Goal: Information Seeking & Learning: Compare options

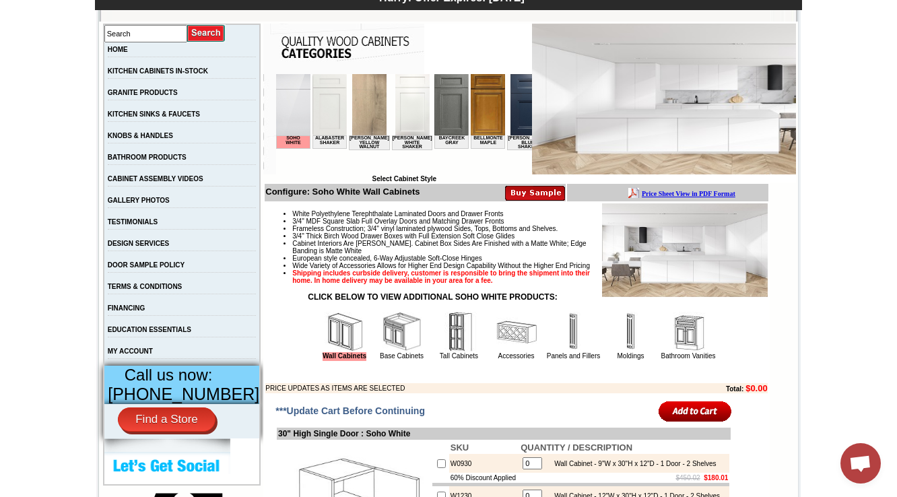
scroll to position [323, 0]
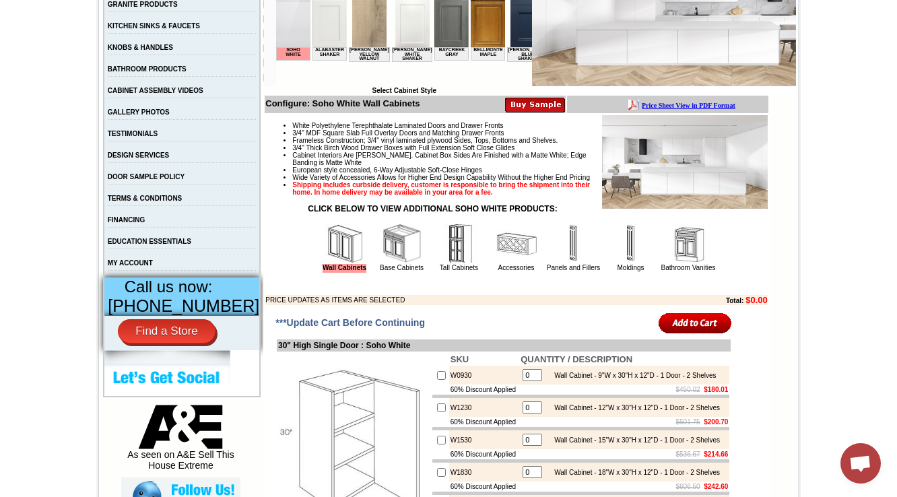
click at [388, 264] on img at bounding box center [402, 244] width 40 height 40
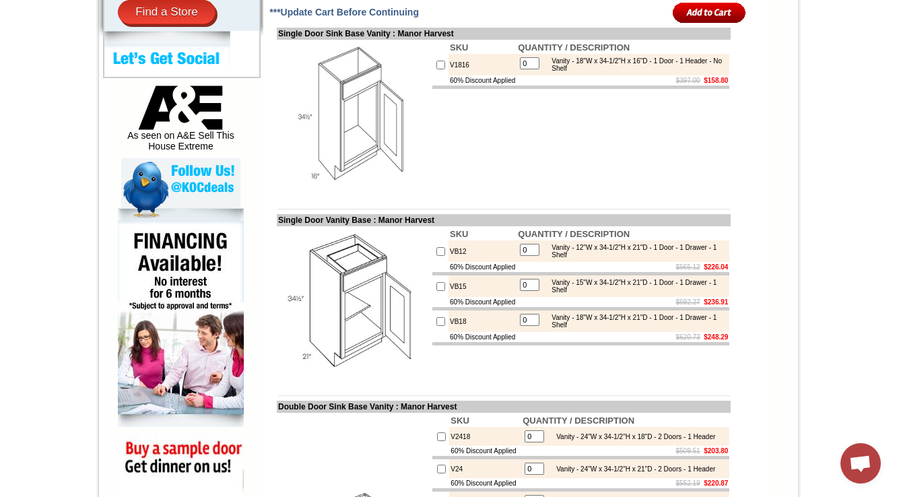
scroll to position [485, 0]
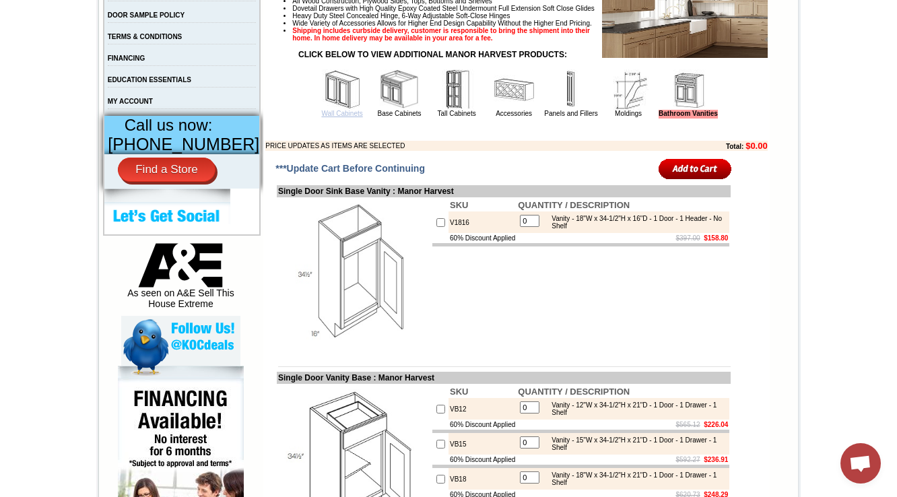
click at [333, 117] on link "Wall Cabinets" at bounding box center [341, 113] width 41 height 7
click at [380, 110] on img at bounding box center [399, 89] width 40 height 40
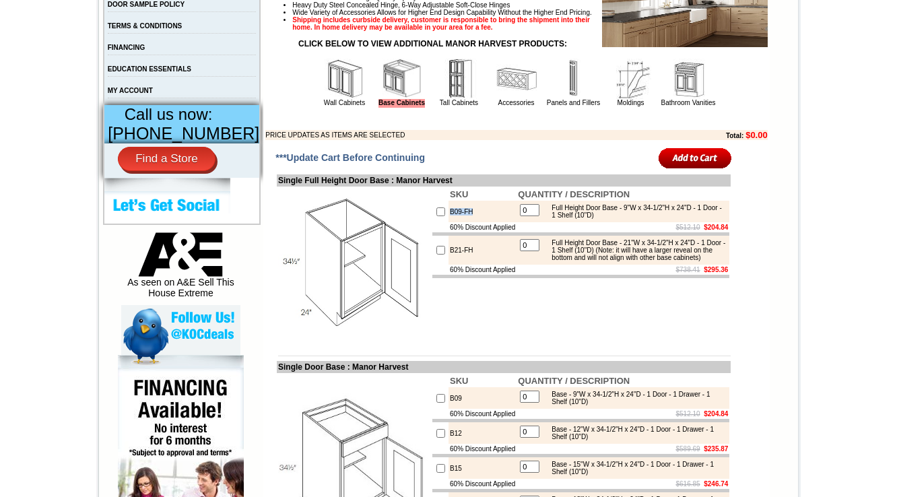
drag, startPoint x: 481, startPoint y: 242, endPoint x: 430, endPoint y: 249, distance: 50.9
click at [432, 222] on tr "B09-FH 0 Full Height Door Base - 9"W x 34-1/2"H x 24"D - 1 Door - 1 Shelf (10"D)" at bounding box center [580, 212] width 297 height 22
copy td
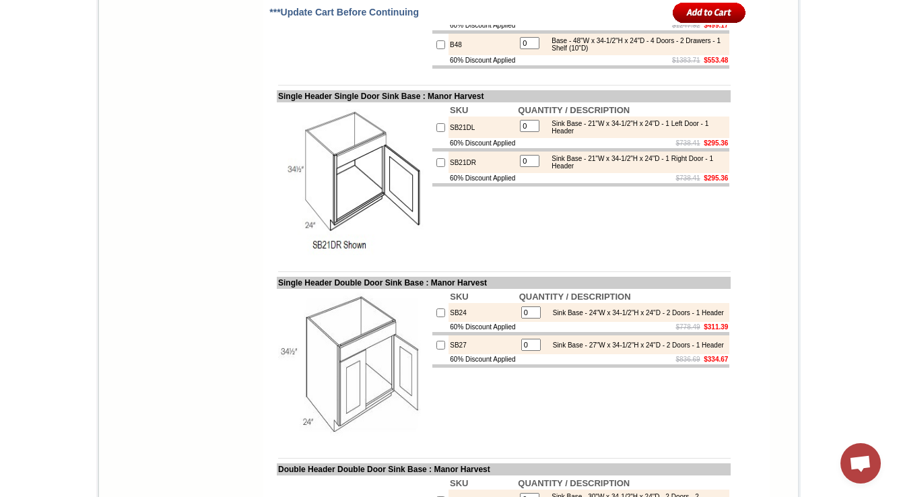
scroll to position [1304, 0]
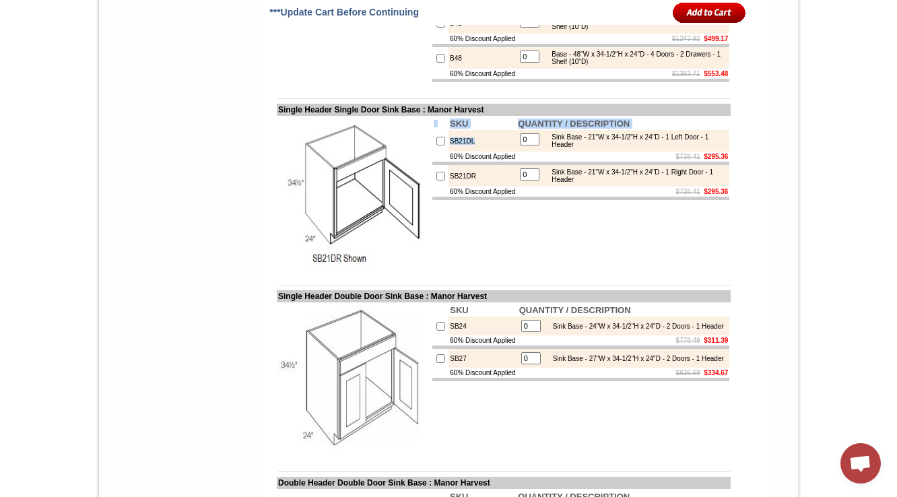
drag, startPoint x: 474, startPoint y: 218, endPoint x: 402, endPoint y: 224, distance: 72.4
click at [402, 224] on tr "SKU QUANTITY / DESCRIPTION SB21DL 0 Sink Base - 21"W x 34-1/2"H x 24"D - 1 Left…" at bounding box center [504, 193] width 454 height 154
click at [449, 152] on td "SB21DL" at bounding box center [483, 141] width 68 height 22
drag, startPoint x: 436, startPoint y: 220, endPoint x: 464, endPoint y: 219, distance: 27.6
click at [464, 152] on tr "SB21DL 0 Sink Base - 21"W x 34-1/2"H x 24"D - 1 Left Door - 1 Header" at bounding box center [580, 141] width 297 height 22
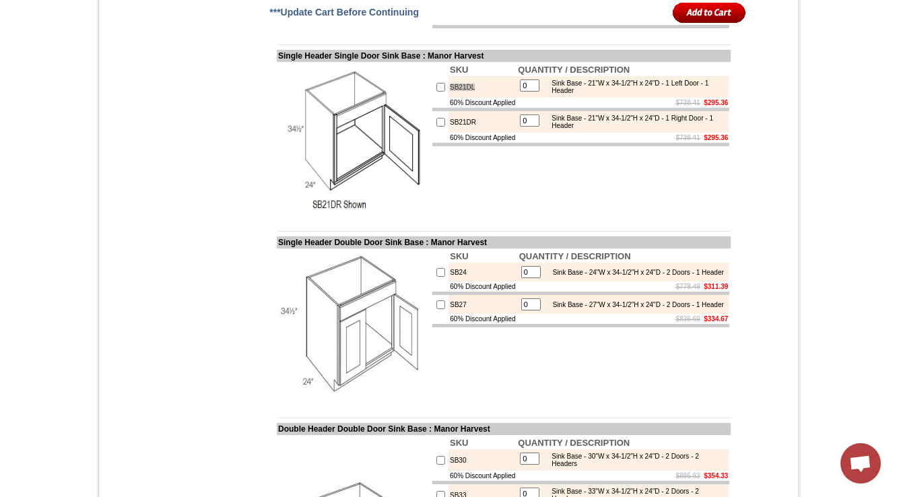
scroll to position [1412, 0]
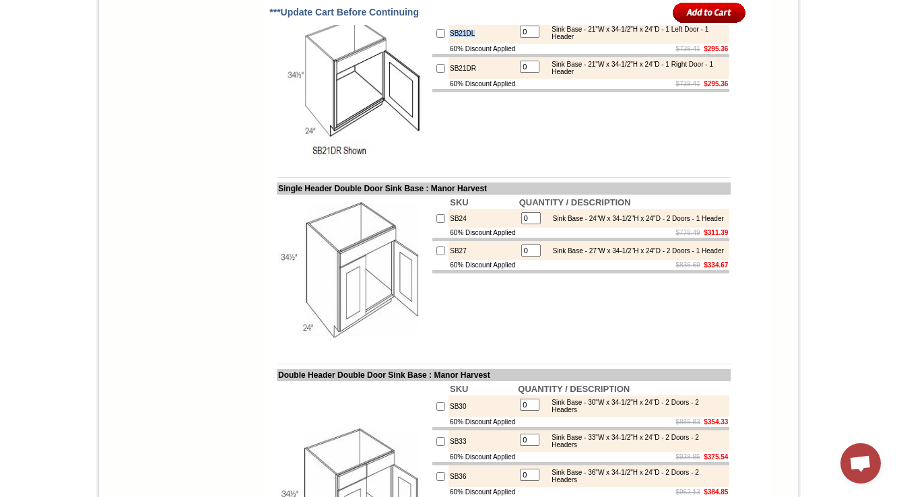
click at [449, 228] on td "SB24" at bounding box center [483, 218] width 69 height 19
copy td "SB24"
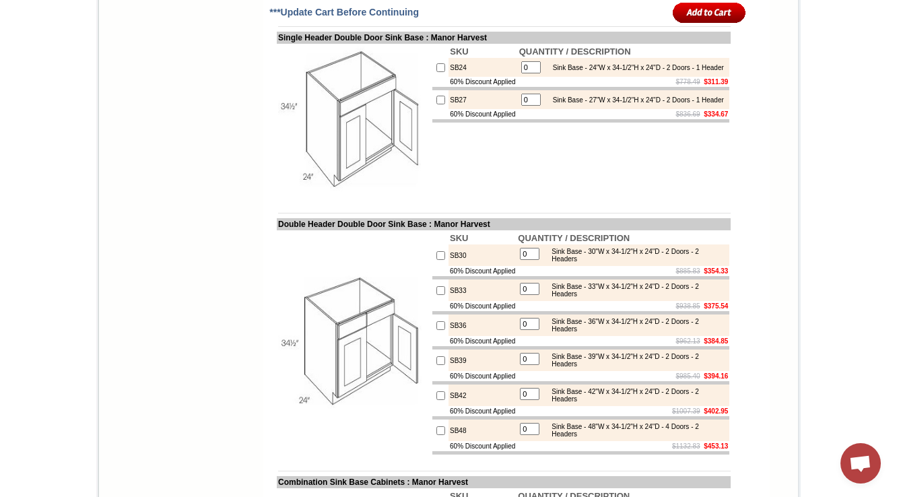
scroll to position [1573, 0]
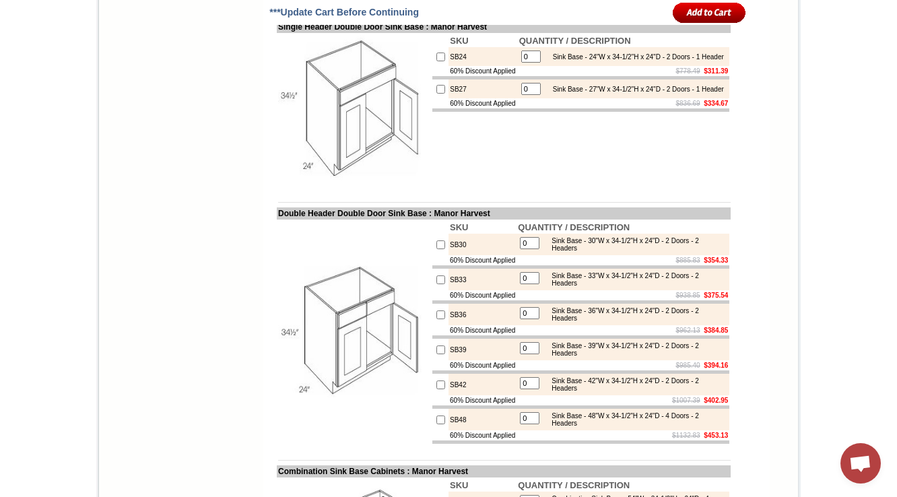
click at [406, 308] on td at bounding box center [354, 333] width 154 height 226
click at [415, 197] on td at bounding box center [504, 192] width 454 height 10
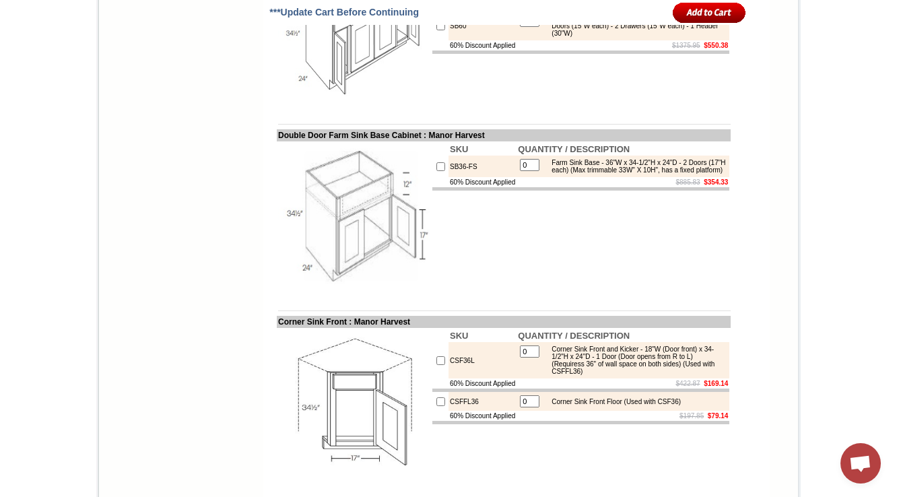
scroll to position [2112, 0]
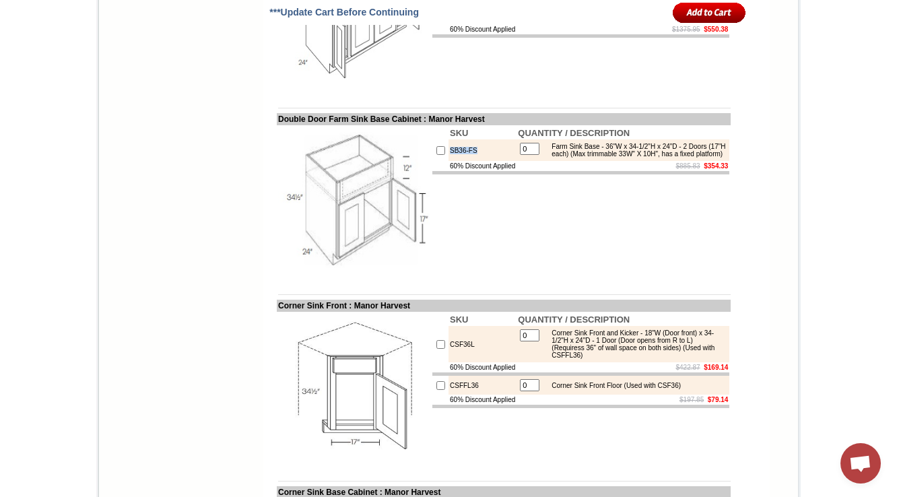
drag, startPoint x: 469, startPoint y: 258, endPoint x: 437, endPoint y: 261, distance: 32.5
click at [449, 161] on td "SB36-FS" at bounding box center [483, 150] width 68 height 22
copy td "SB36-FS"
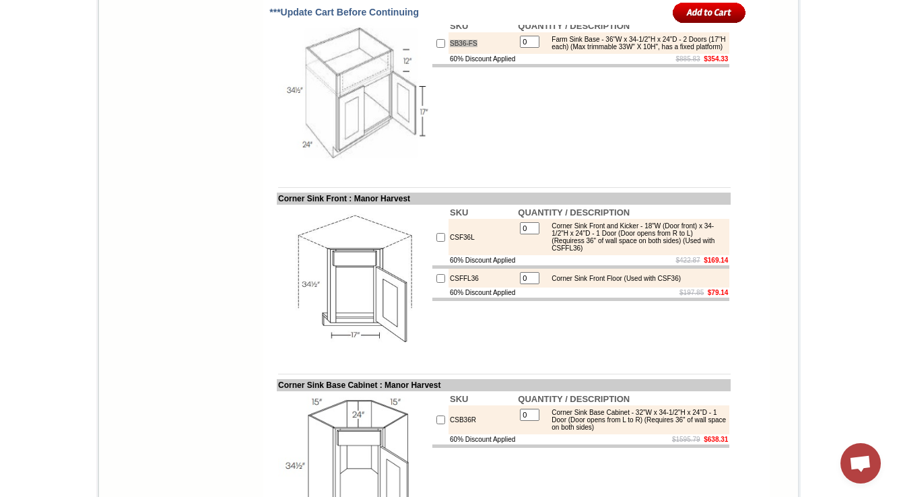
scroll to position [2220, 0]
drag, startPoint x: 464, startPoint y: 344, endPoint x: 432, endPoint y: 346, distance: 31.8
click at [433, 255] on tr "CSF36L 0 Corner Sink Front and Kicker - 18"W (Door front) x 34-1/2"H x 24"D - 1…" at bounding box center [580, 236] width 297 height 36
copy tr "CSF36L"
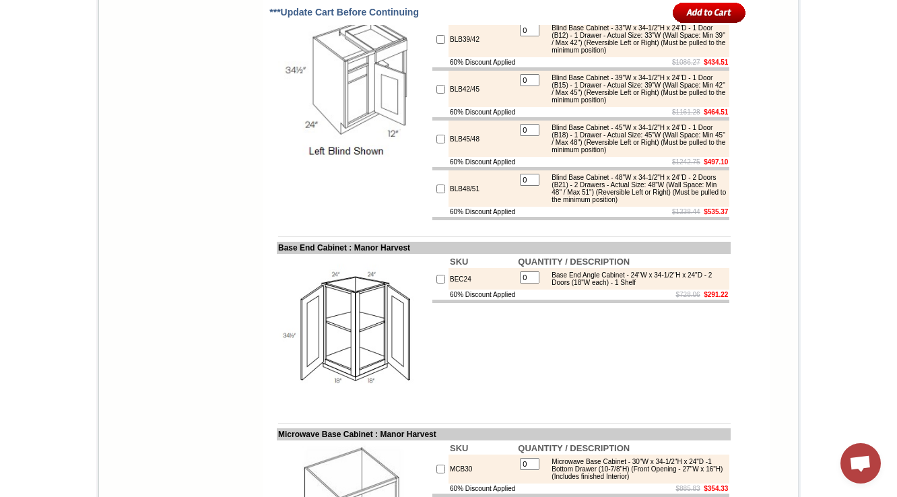
scroll to position [3513, 0]
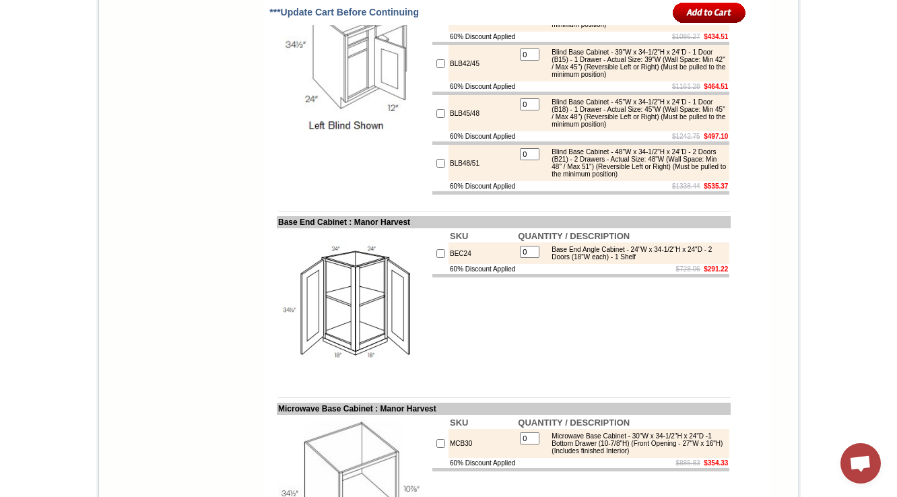
drag, startPoint x: 473, startPoint y: 108, endPoint x: 428, endPoint y: 119, distance: 46.6
copy tr "BLB36/39"
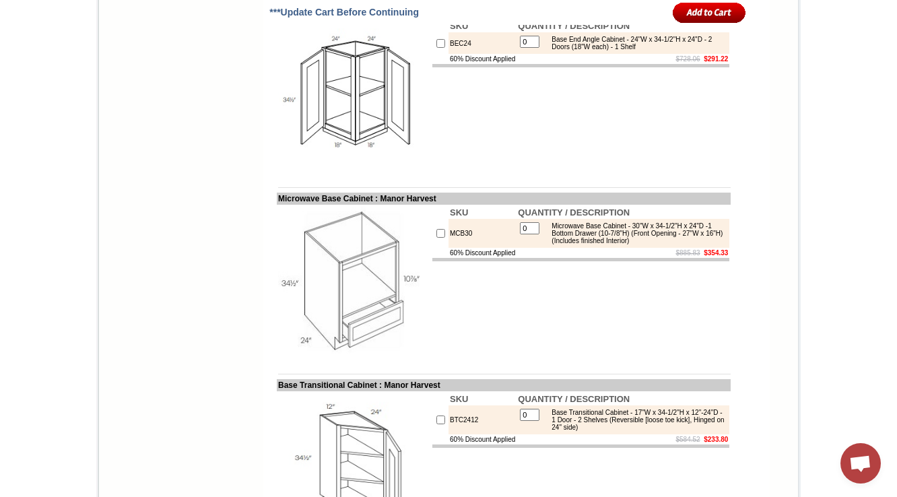
scroll to position [3729, 0]
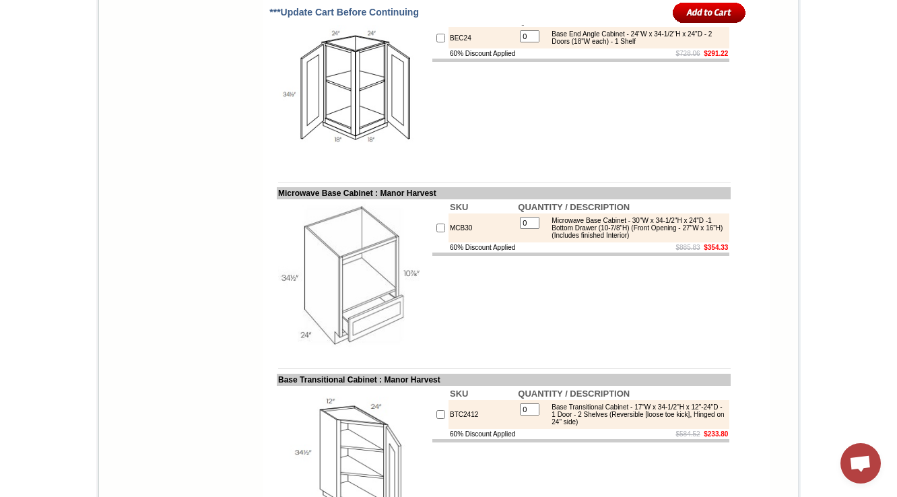
click at [348, 166] on img at bounding box center [354, 90] width 152 height 152
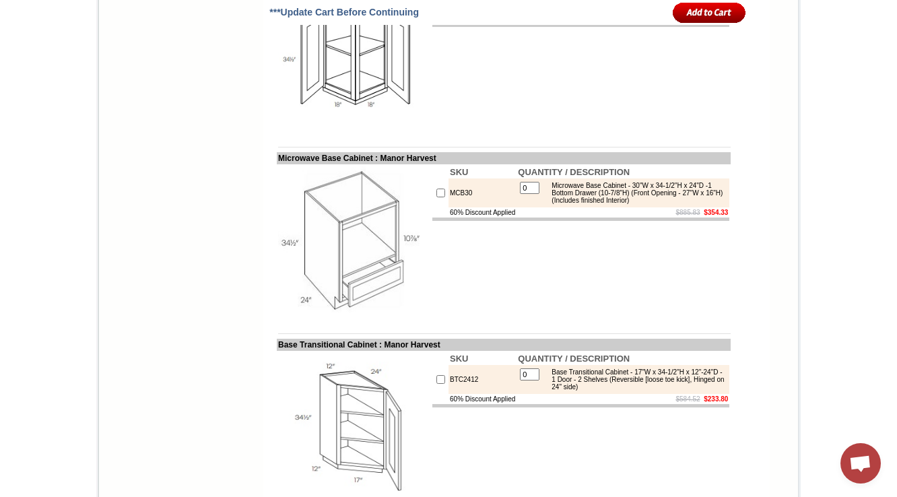
scroll to position [3783, 0]
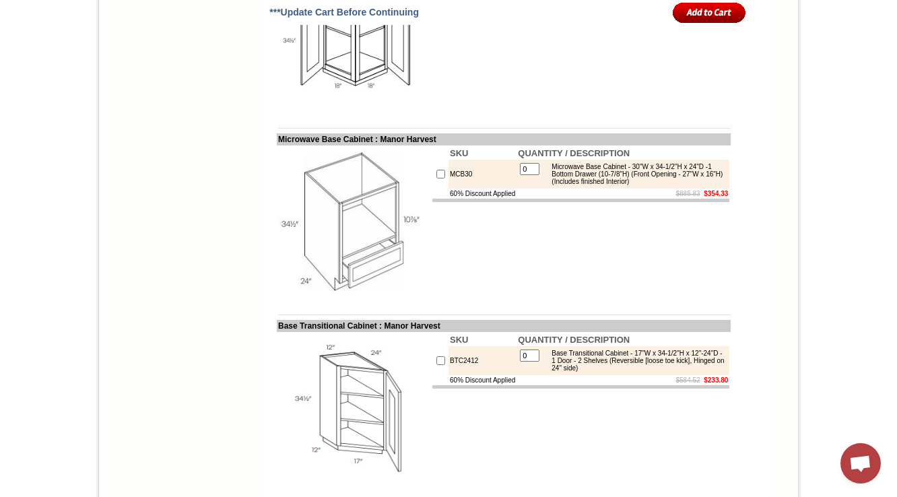
drag, startPoint x: 463, startPoint y: 176, endPoint x: 436, endPoint y: 179, distance: 26.5
copy td "BEC24"
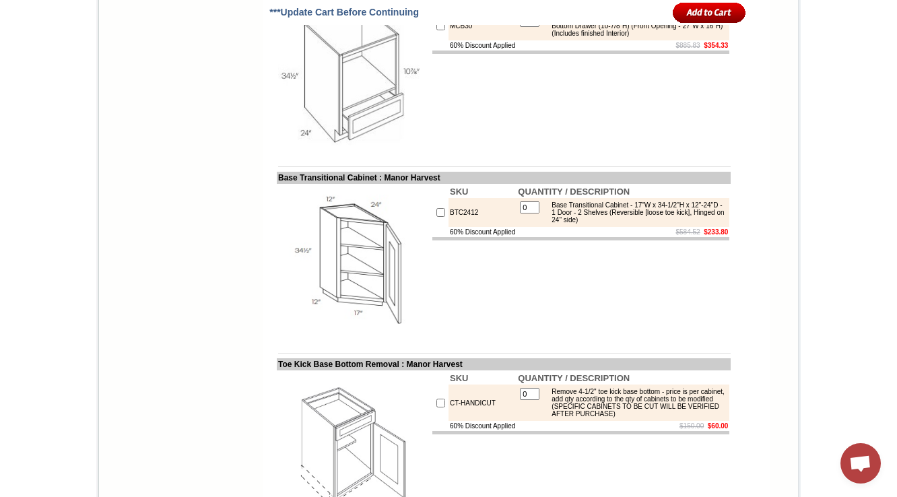
scroll to position [3944, 0]
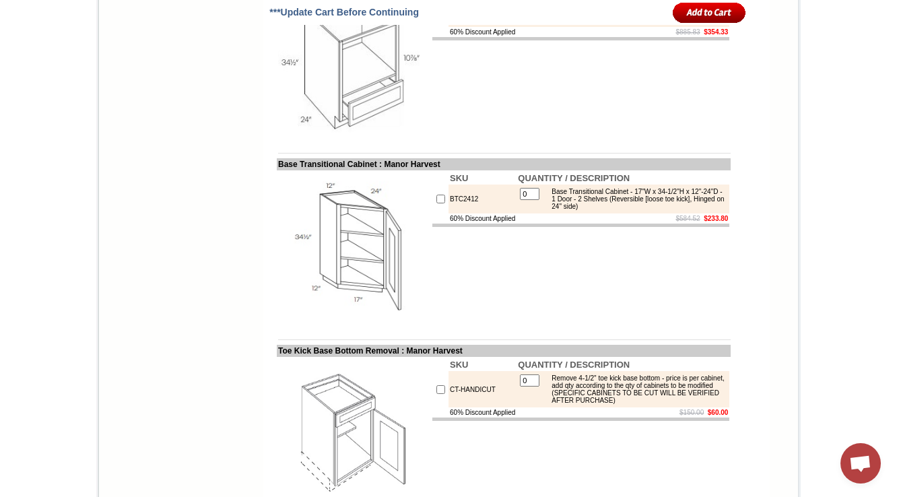
click at [451, 27] on td "MCB30" at bounding box center [483, 12] width 68 height 29
copy td "MCB30"
drag, startPoint x: 636, startPoint y: 213, endPoint x: 636, endPoint y: 221, distance: 8.1
click at [636, 24] on div "Microwave Base Cabinet - 30"W x 34-1/2"H x 24"D -1 Bottom Drawer (10-7/8"H) (Fr…" at bounding box center [635, 12] width 181 height 22
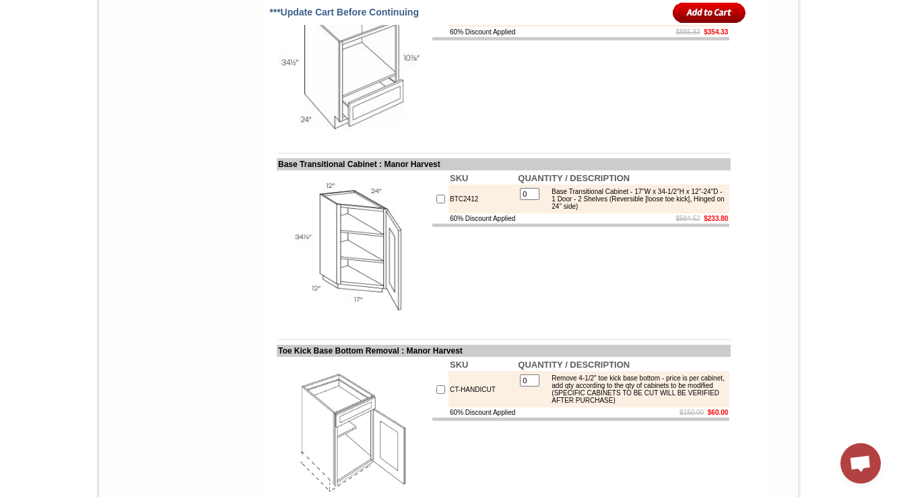
copy div "(Includes finished Interior)"
copy td "Microwave"
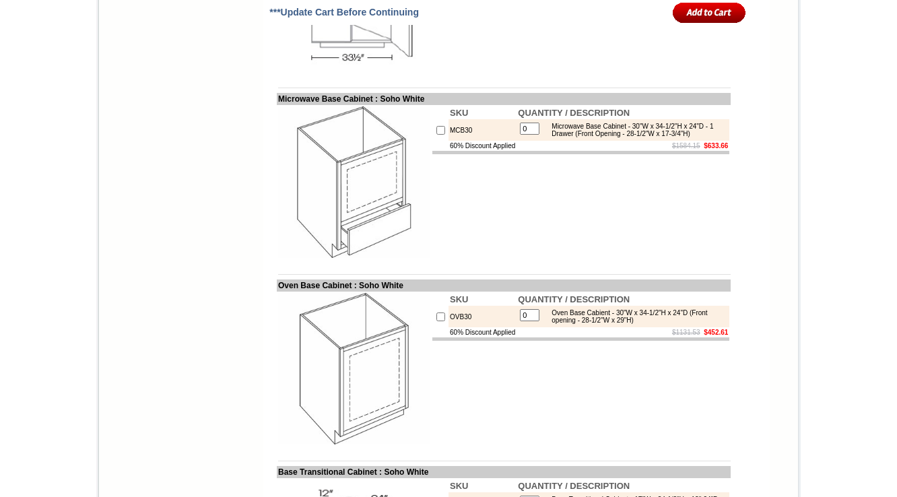
scroll to position [6477, 0]
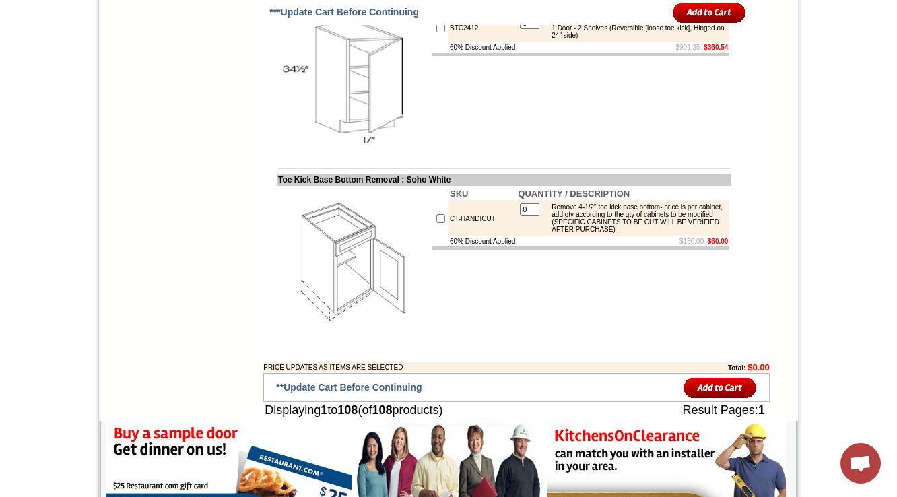
scroll to position [6962, 0]
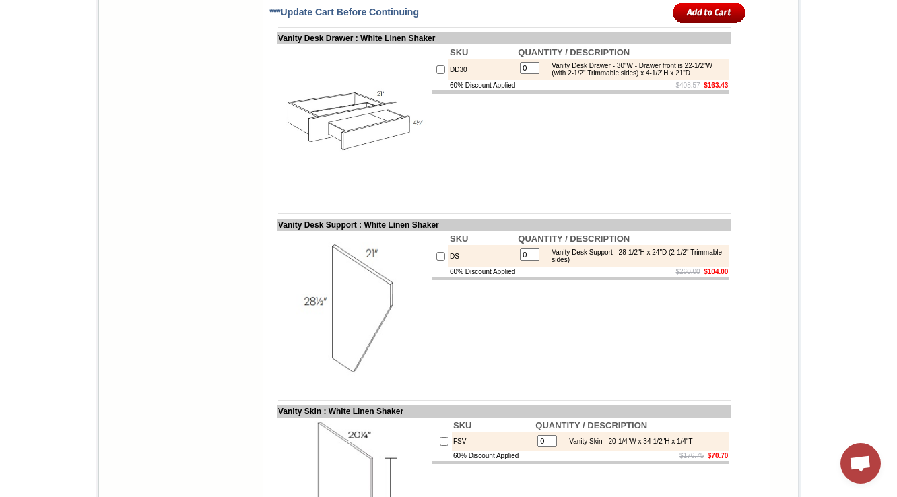
scroll to position [1899, 0]
